Goal: Transaction & Acquisition: Book appointment/travel/reservation

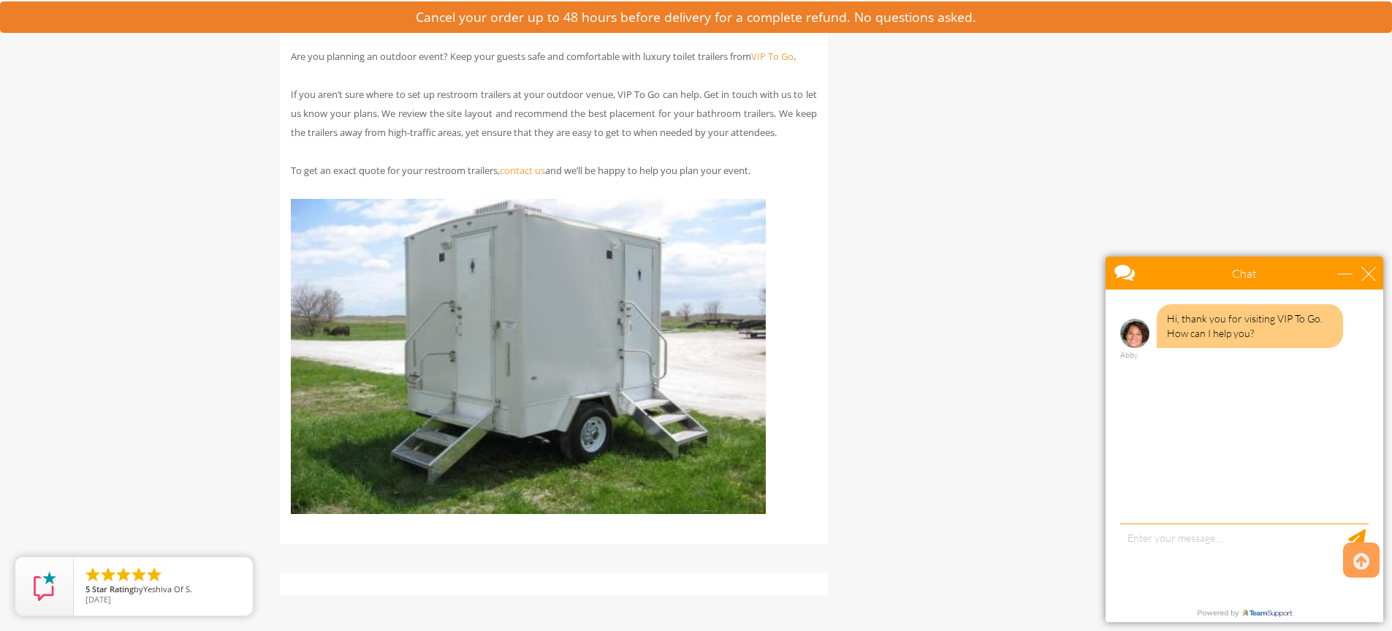
scroll to position [3800, 0]
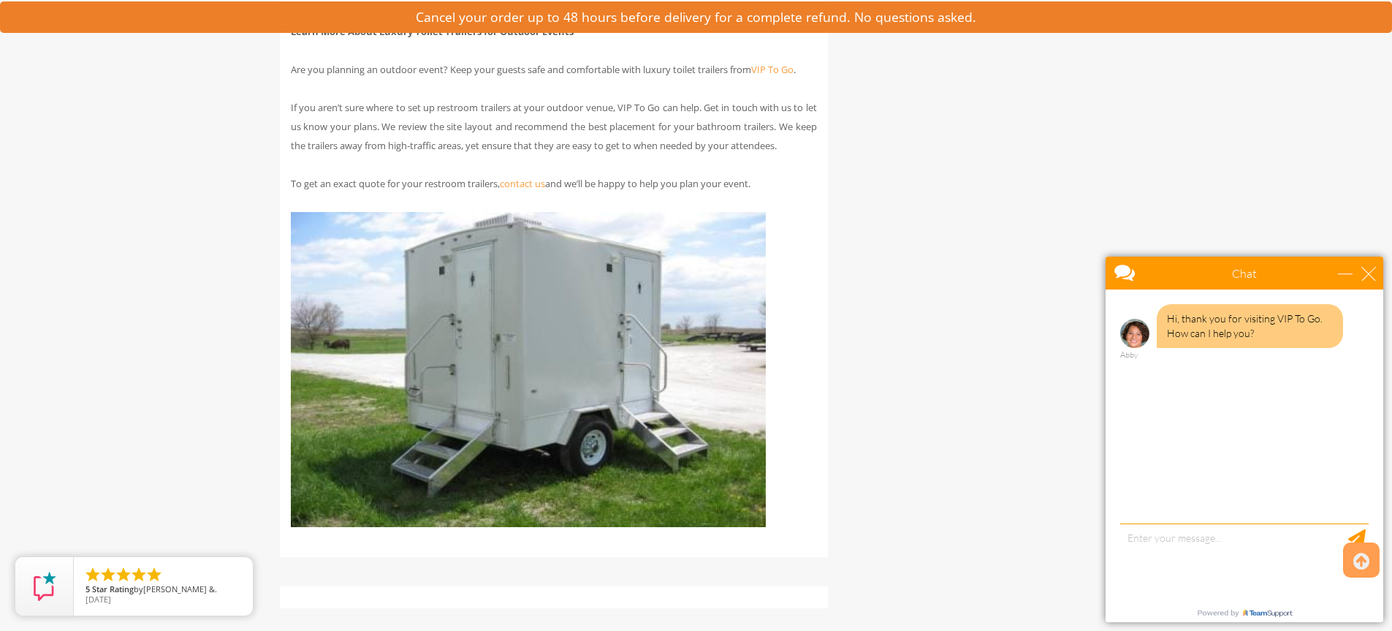
click at [763, 365] on img at bounding box center [528, 369] width 475 height 315
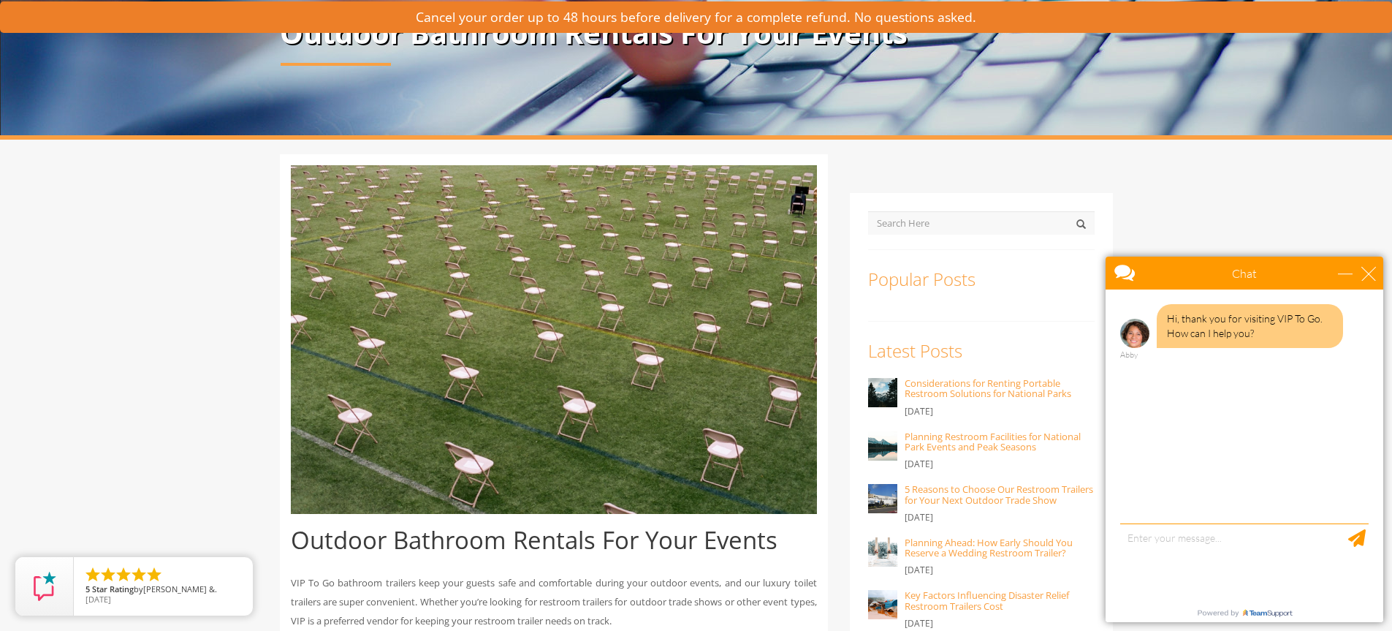
scroll to position [0, 0]
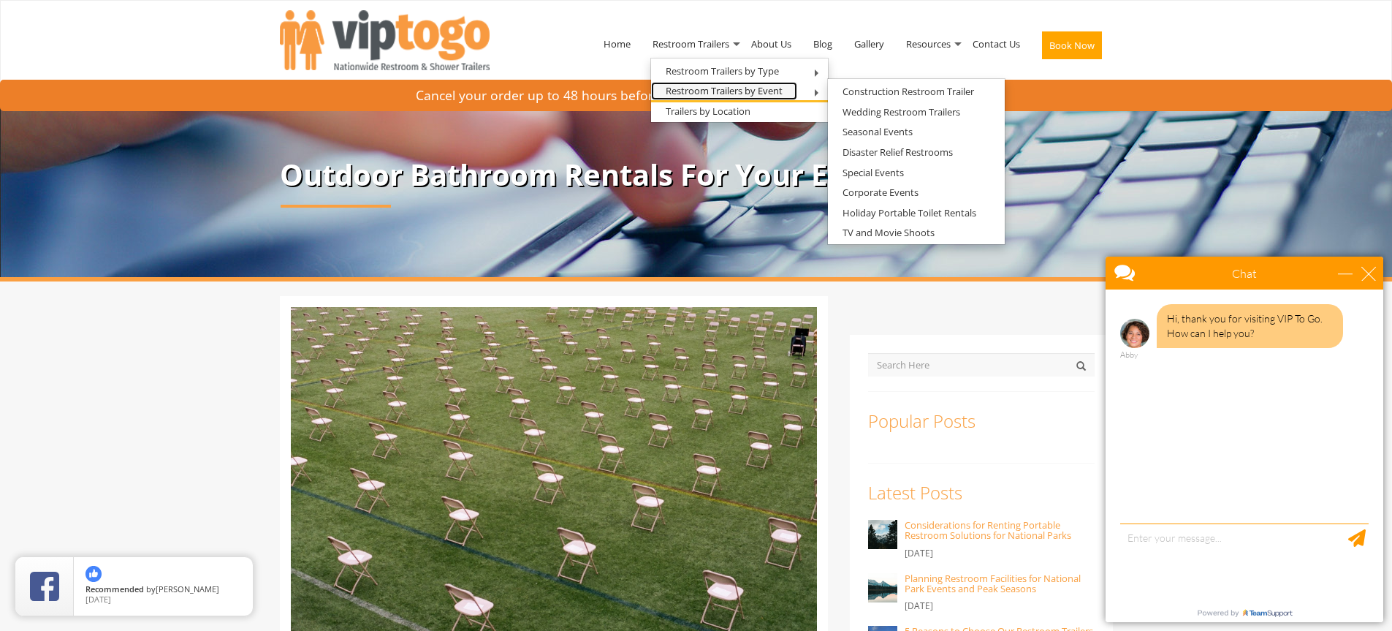
click at [704, 92] on link "Restroom Trailers by Event" at bounding box center [724, 91] width 146 height 18
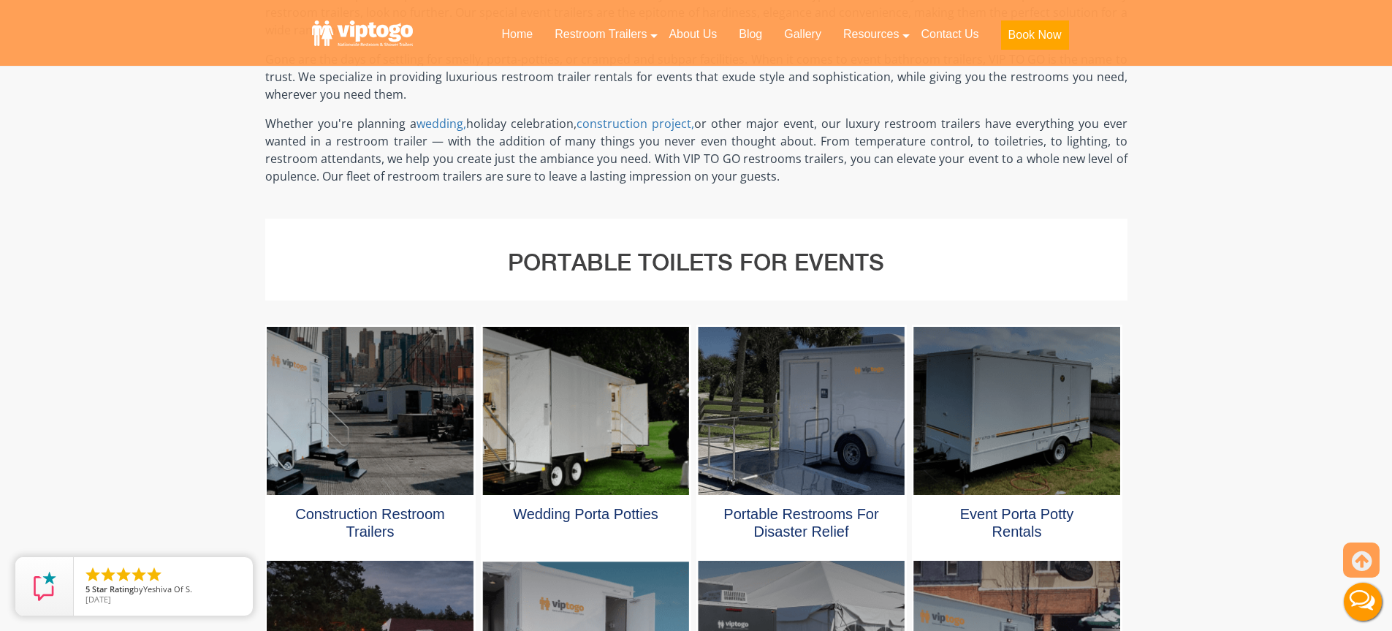
scroll to position [731, 0]
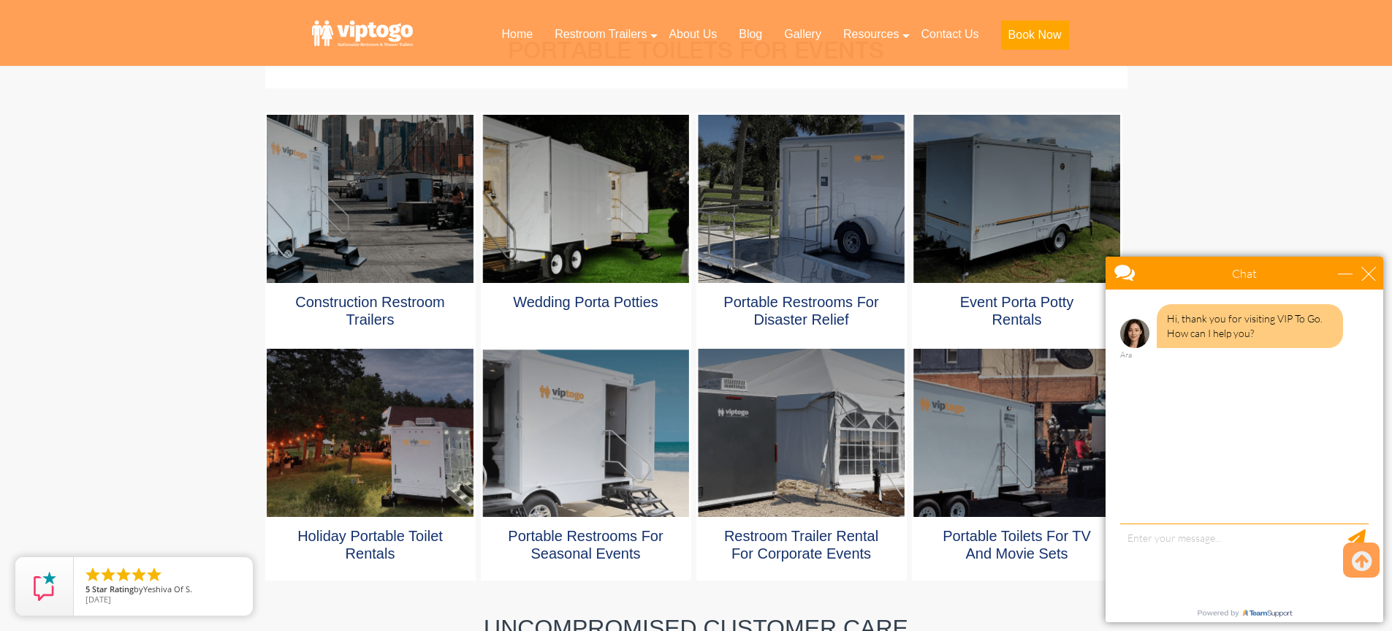
click at [588, 254] on div at bounding box center [585, 199] width 206 height 168
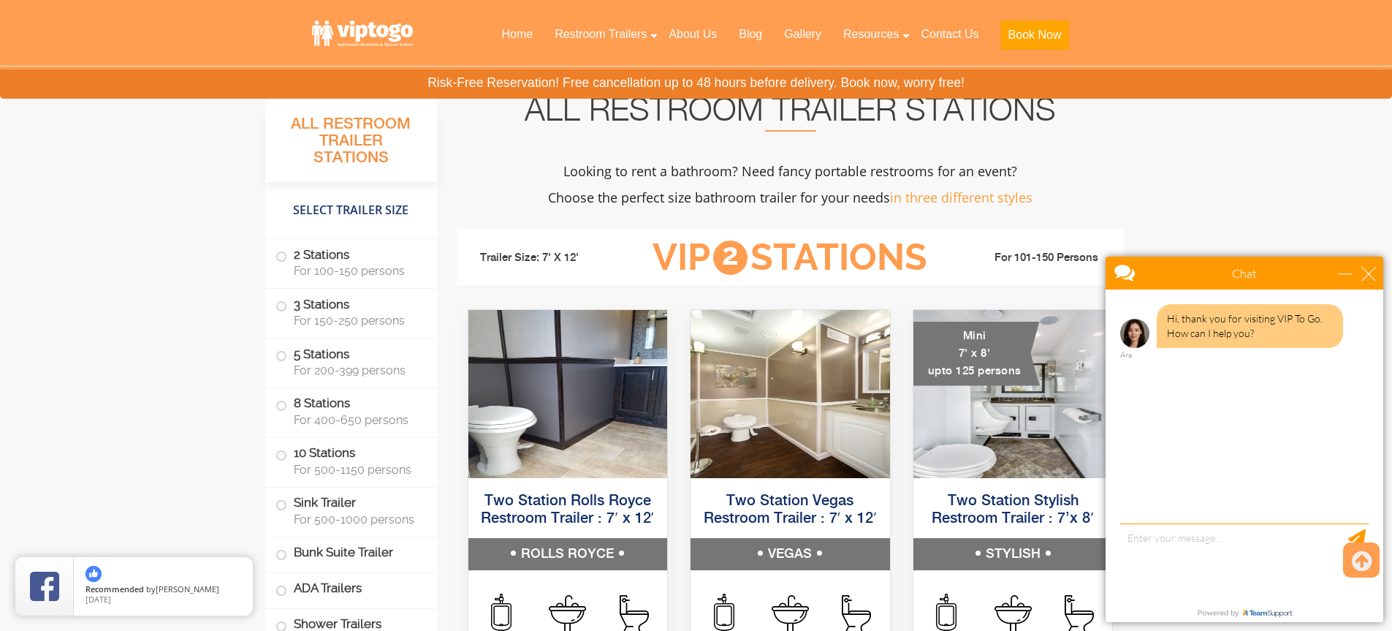
scroll to position [1388, 0]
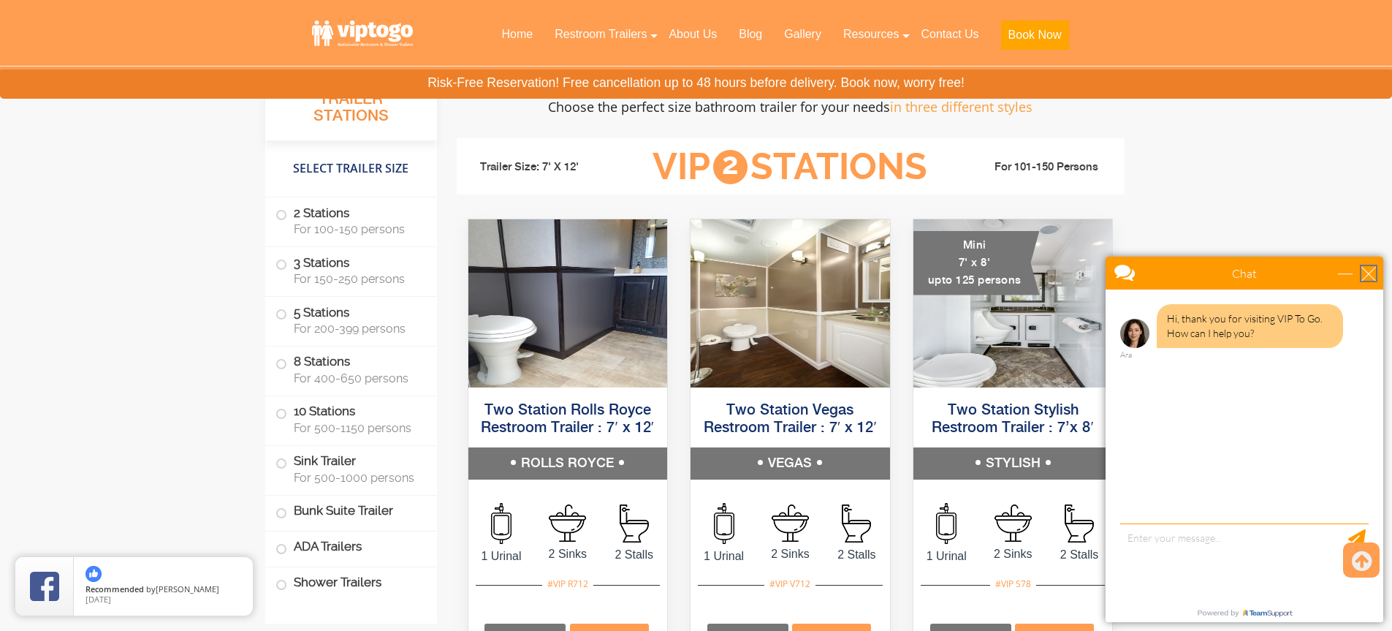
click at [1372, 273] on div "close" at bounding box center [1368, 273] width 15 height 15
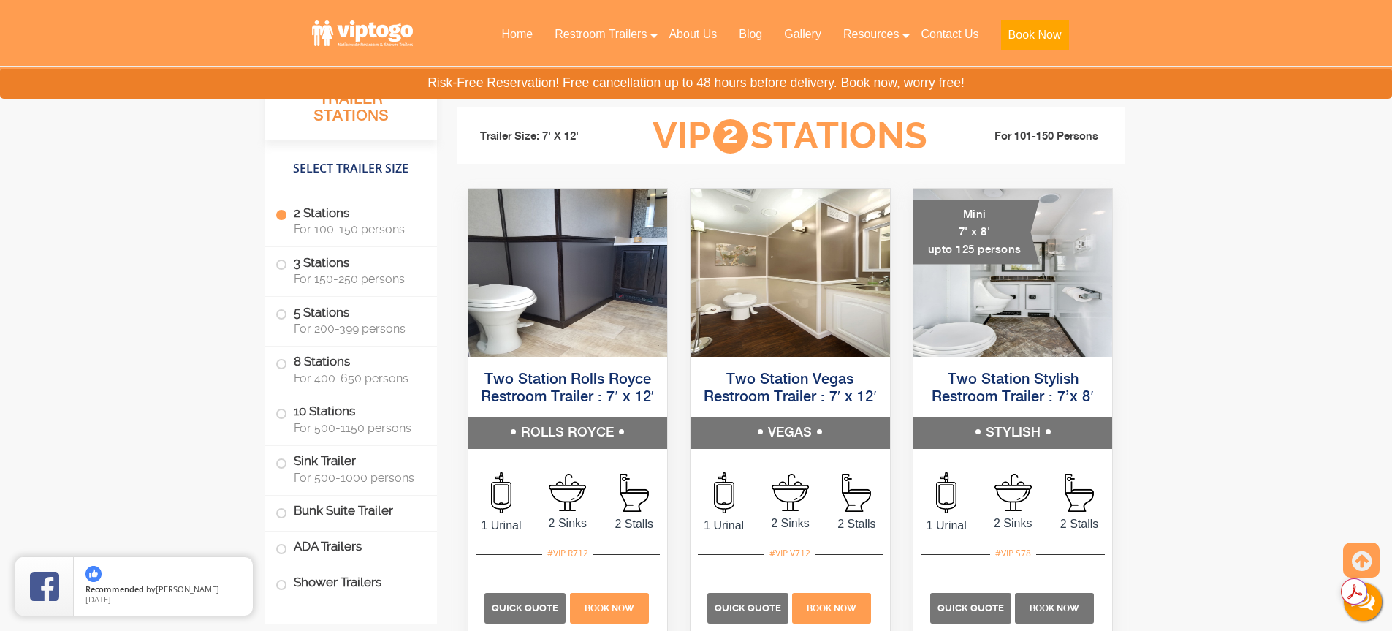
scroll to position [1315, 0]
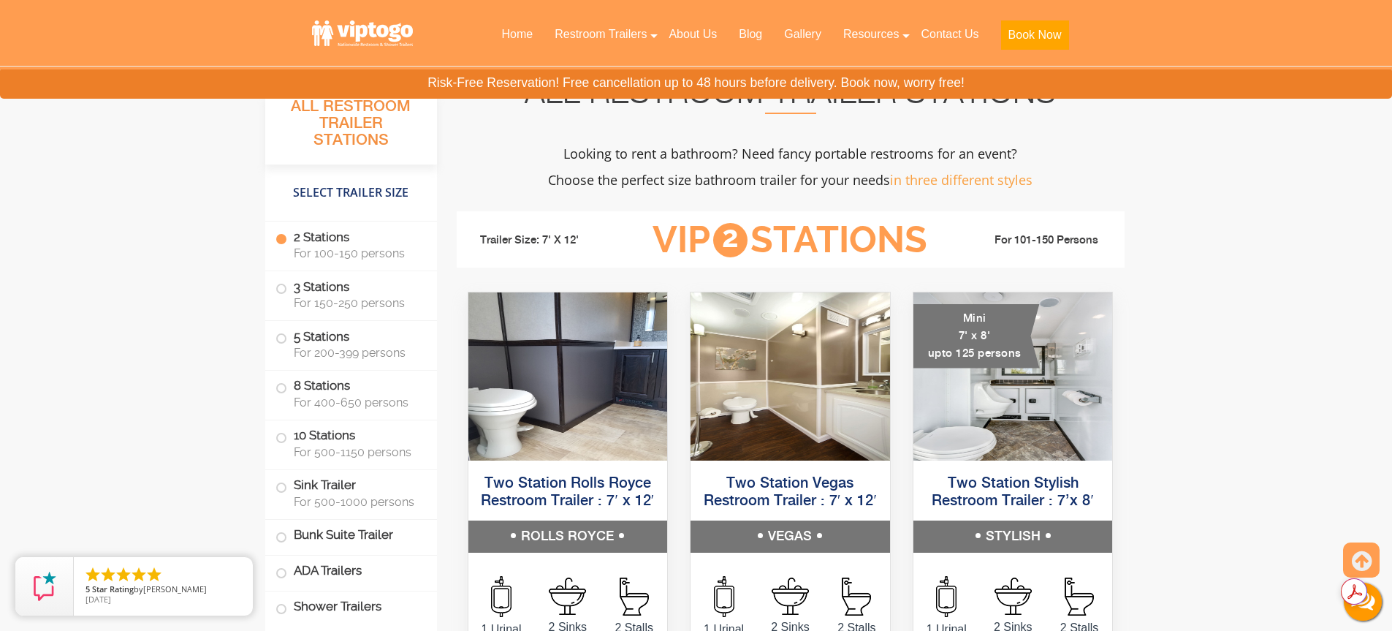
click at [356, 237] on label "2 Stations For 100-150 persons" at bounding box center [350, 243] width 151 height 45
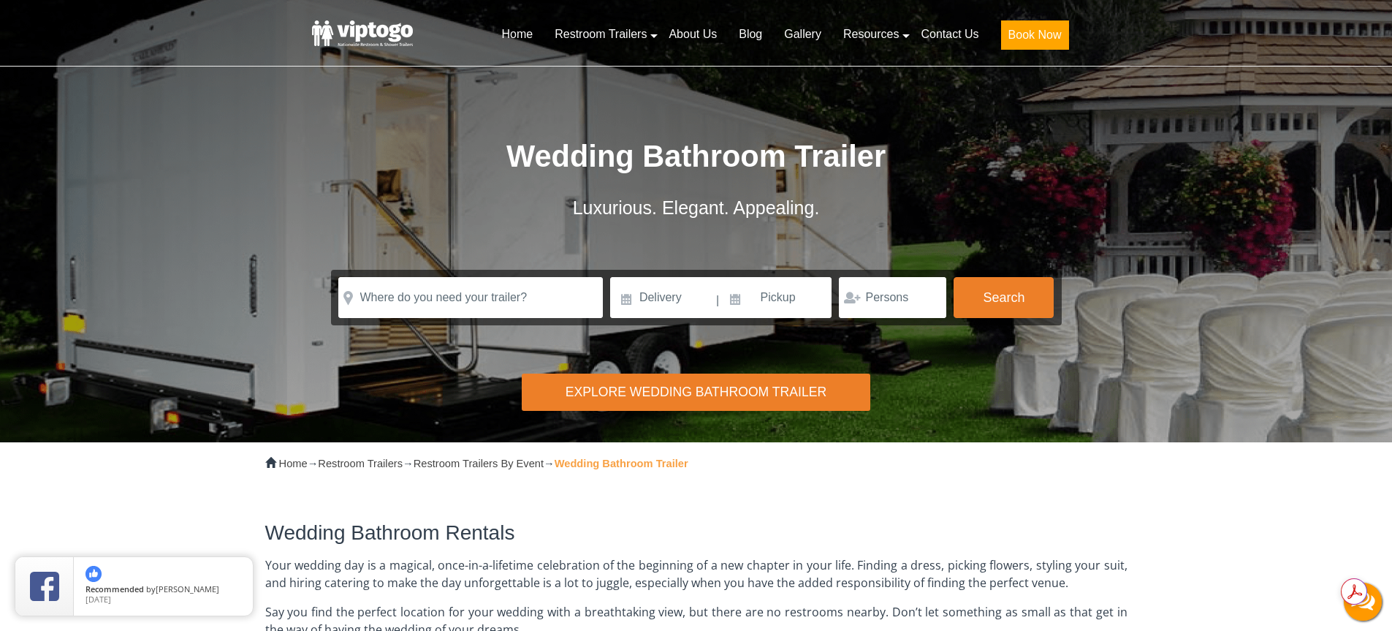
scroll to position [0, 0]
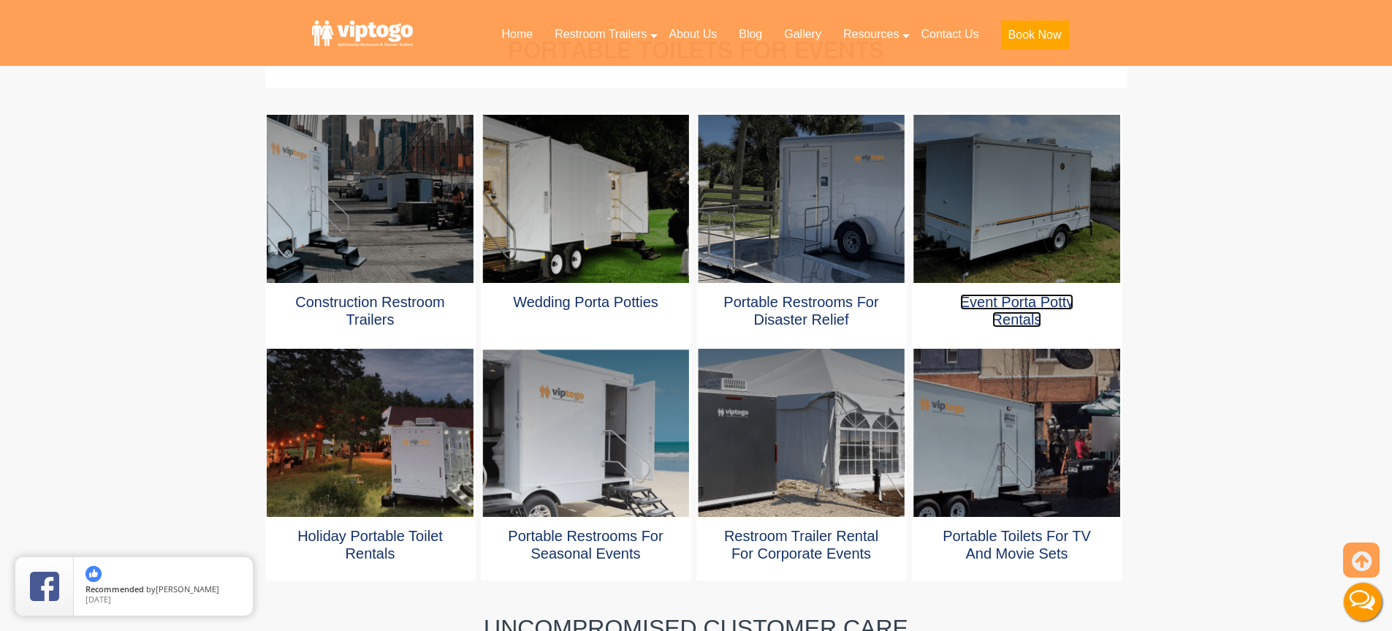
click at [1023, 313] on link "Event porta potty rentals" at bounding box center [1017, 311] width 114 height 34
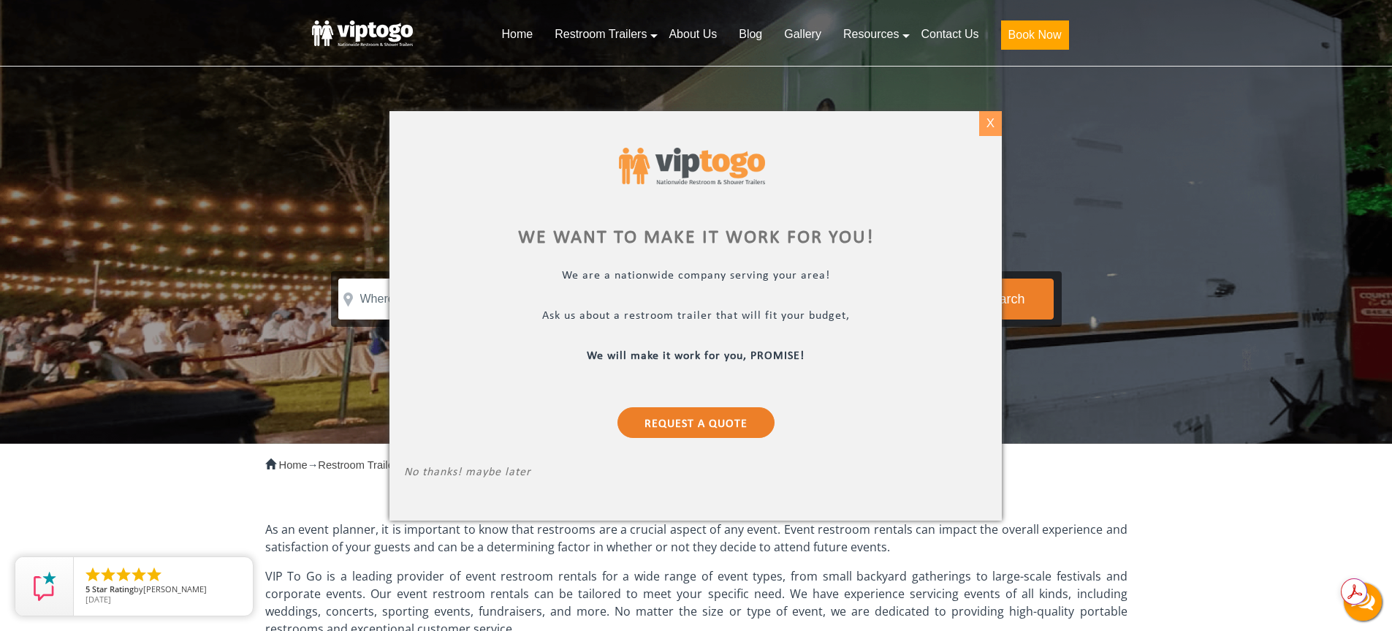
click at [996, 121] on div "X" at bounding box center [990, 123] width 23 height 25
